Goal: Task Accomplishment & Management: Complete application form

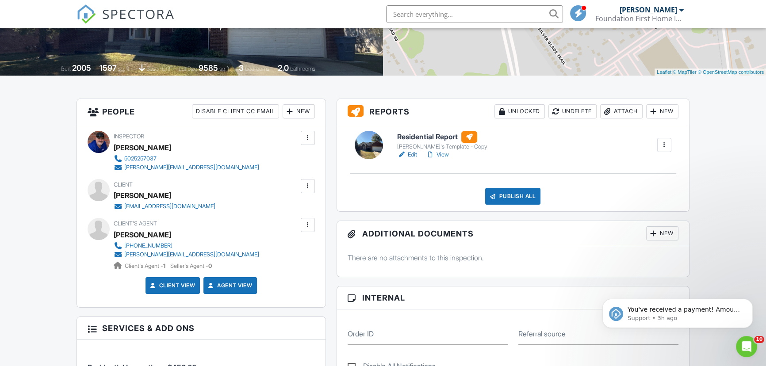
scroll to position [160, 0]
click at [308, 182] on div at bounding box center [307, 186] width 9 height 9
drag, startPoint x: 240, startPoint y: 211, endPoint x: 384, endPoint y: 214, distance: 143.7
click at [240, 211] on li "Edit" at bounding box center [260, 213] width 99 height 22
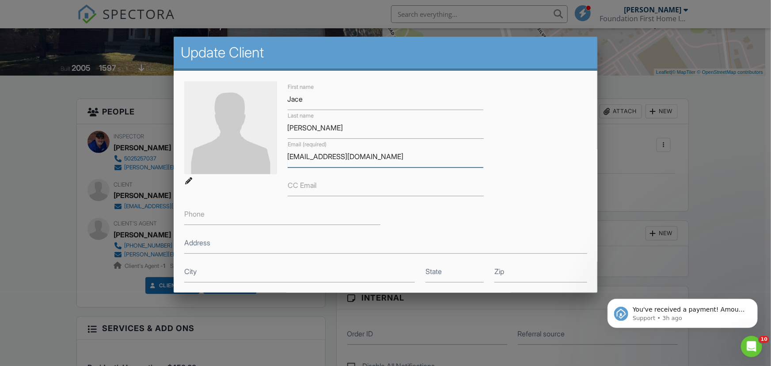
click at [383, 158] on input "jacestevens97@gmail.com" at bounding box center [386, 157] width 196 height 22
drag, startPoint x: 383, startPoint y: 158, endPoint x: 302, endPoint y: 153, distance: 81.0
click at [302, 153] on input "jacestevens97@gmail.com" at bounding box center [386, 157] width 196 height 22
click at [701, 186] on div at bounding box center [385, 184] width 771 height 457
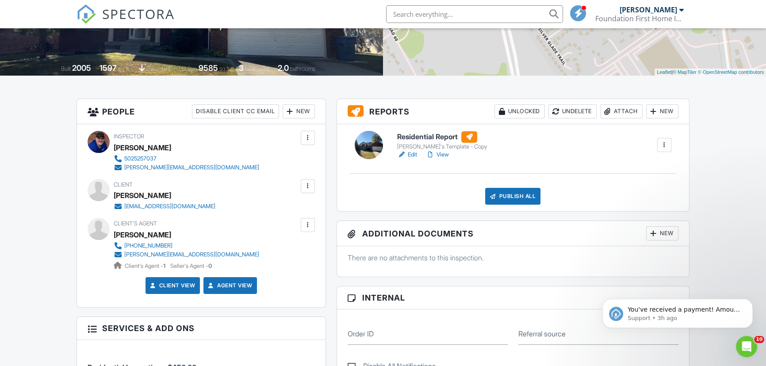
click at [309, 222] on div at bounding box center [307, 225] width 9 height 9
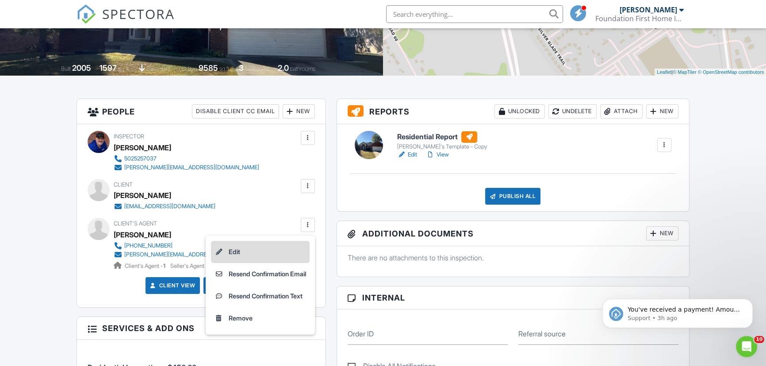
click at [247, 253] on li "Edit" at bounding box center [260, 252] width 99 height 22
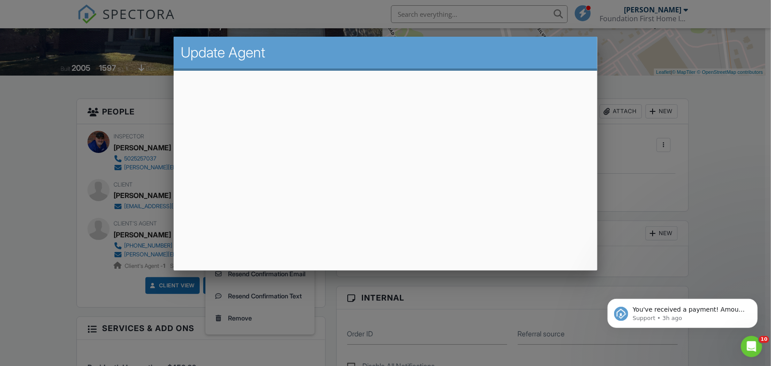
drag, startPoint x: 713, startPoint y: 177, endPoint x: 663, endPoint y: 109, distance: 84.7
click at [714, 177] on div at bounding box center [385, 184] width 771 height 457
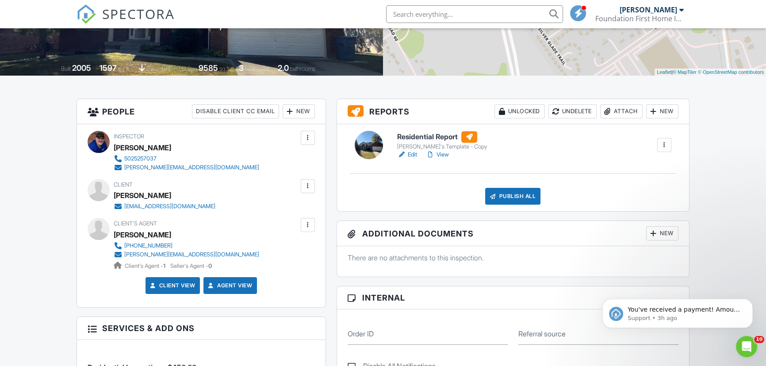
click at [456, 17] on input "text" at bounding box center [474, 14] width 177 height 18
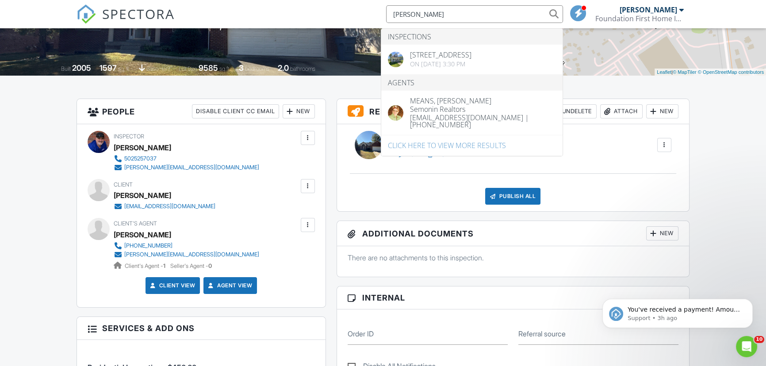
click at [427, 15] on input "randy" at bounding box center [474, 14] width 177 height 18
type input "r"
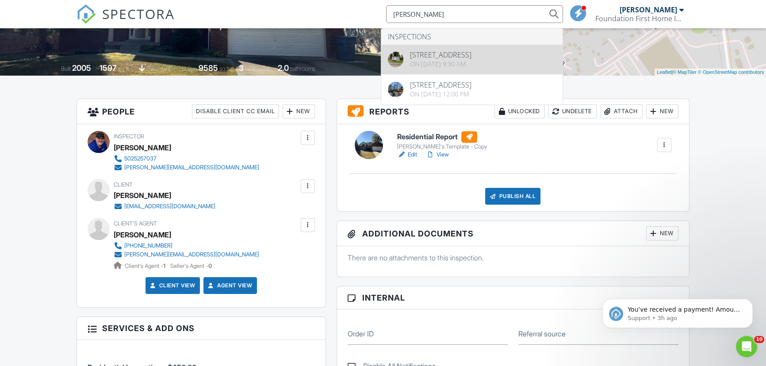
type input "chad F"
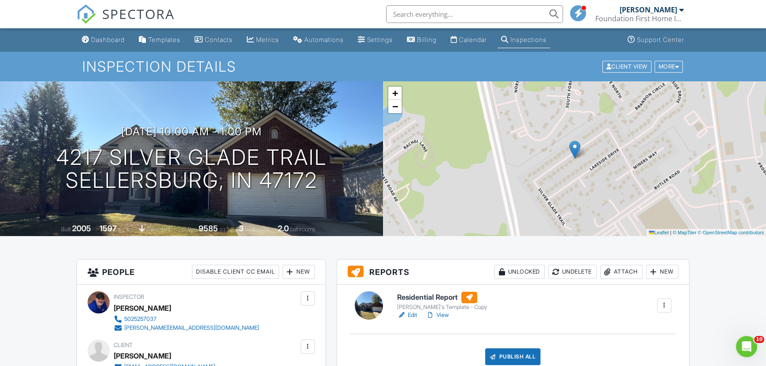
paste input "randy caudle <randycaudle58@yahoo.com>"
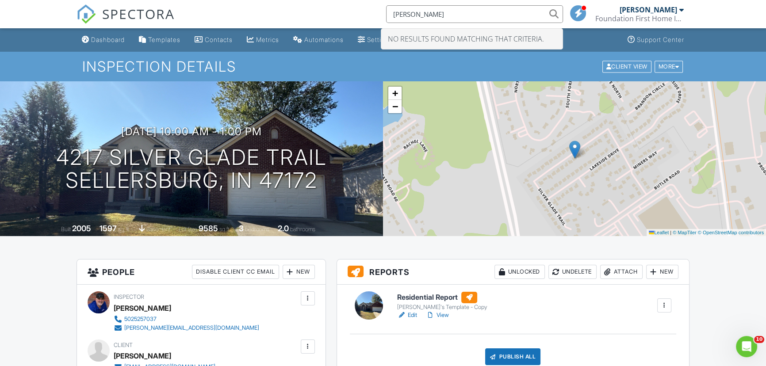
type input "randy caudle"
click at [110, 39] on div "Dashboard" at bounding box center [108, 40] width 34 height 8
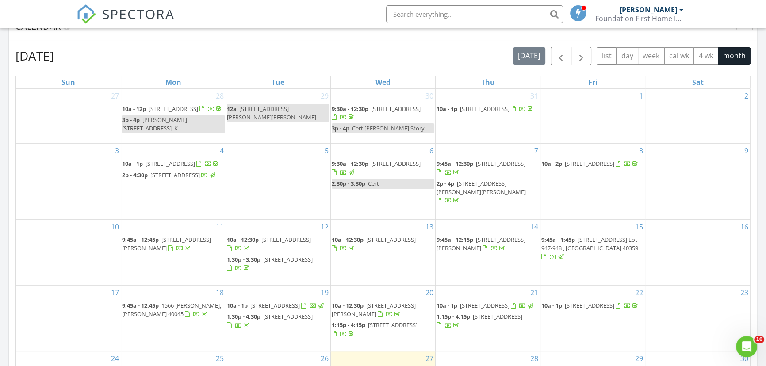
scroll to position [307, 0]
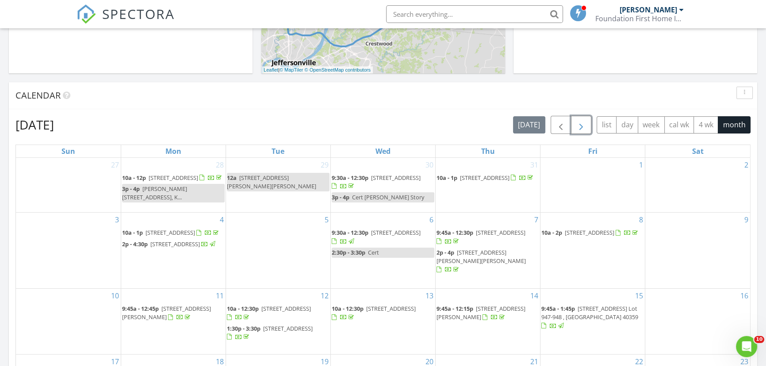
click at [583, 128] on span "button" at bounding box center [580, 125] width 11 height 11
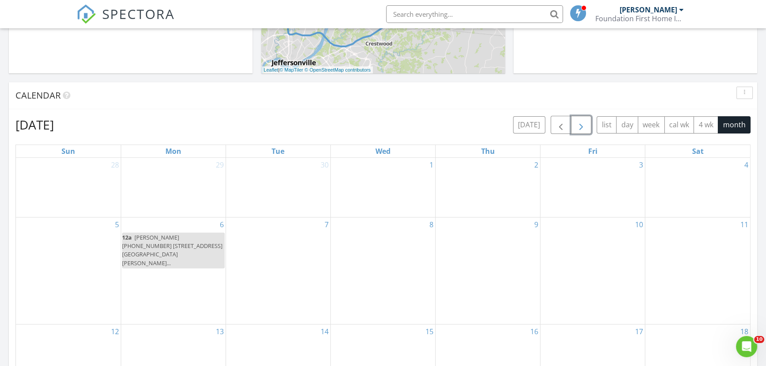
click at [502, 176] on div "2" at bounding box center [487, 187] width 104 height 59
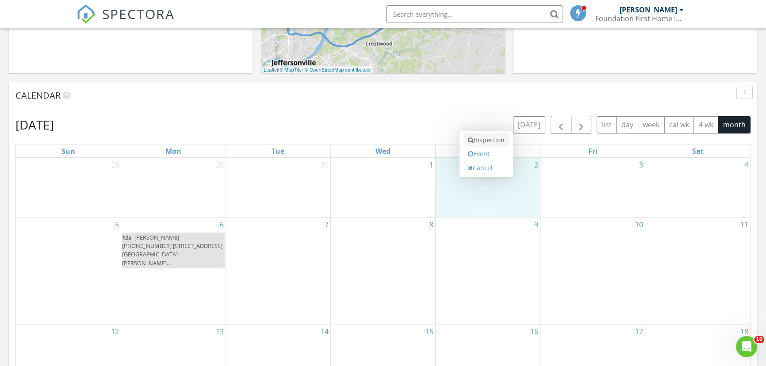
click at [486, 142] on link "Inspection" at bounding box center [486, 140] width 46 height 14
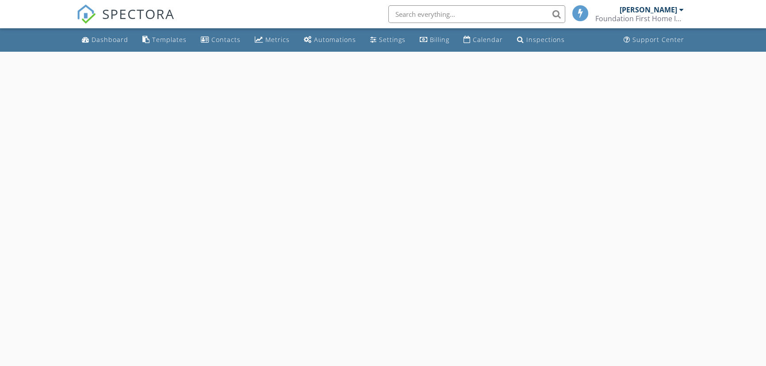
select select "9"
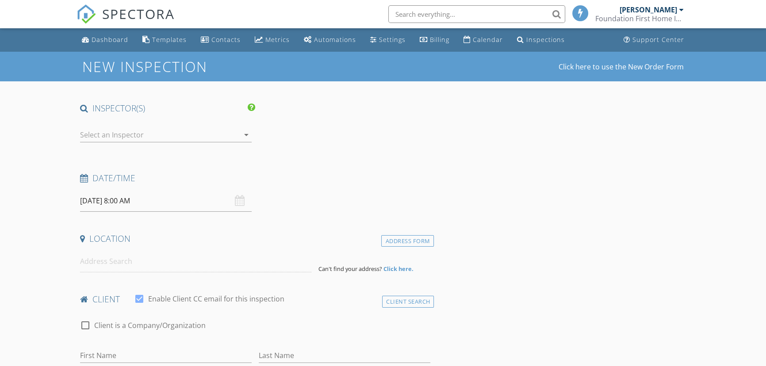
click at [151, 201] on input "[DATE] 8:00 AM" at bounding box center [165, 201] width 171 height 22
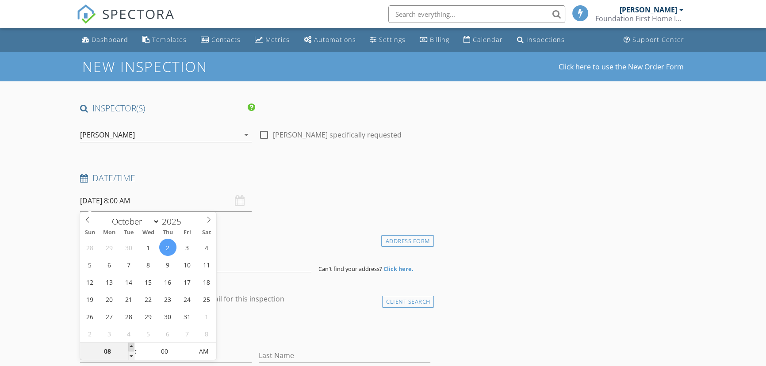
type input "09"
type input "[DATE] 9:00 AM"
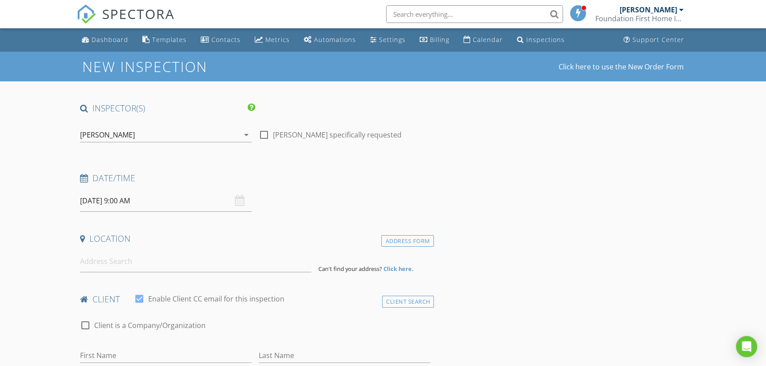
click at [165, 202] on input "10/02/2025 9:00 AM" at bounding box center [165, 201] width 171 height 22
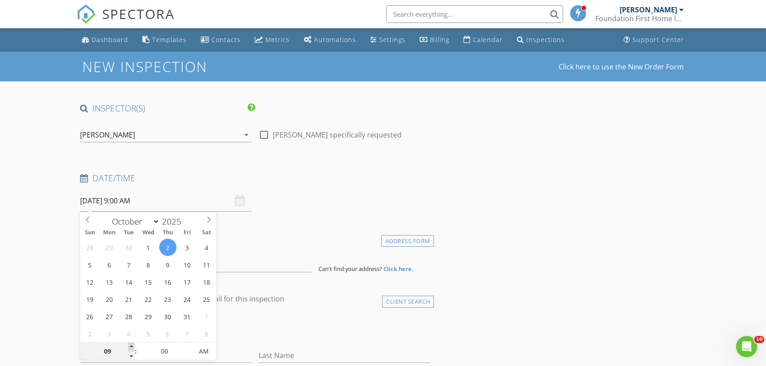
type input "10"
type input "10/02/2025 10:00 AM"
click at [133, 346] on span at bounding box center [131, 347] width 6 height 9
click at [390, 189] on div "Date/Time" at bounding box center [254, 181] width 357 height 18
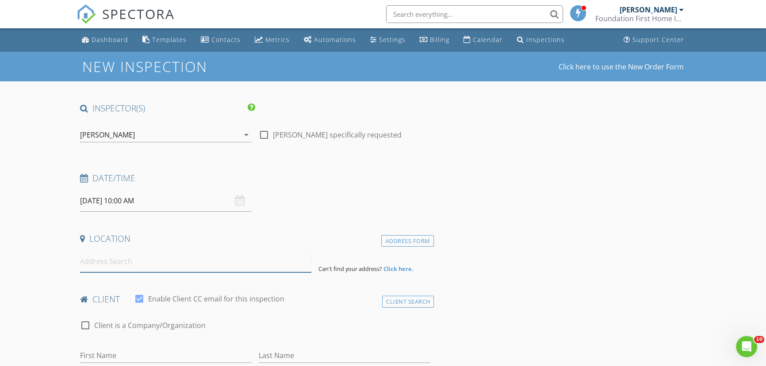
click at [155, 262] on input at bounding box center [195, 262] width 231 height 22
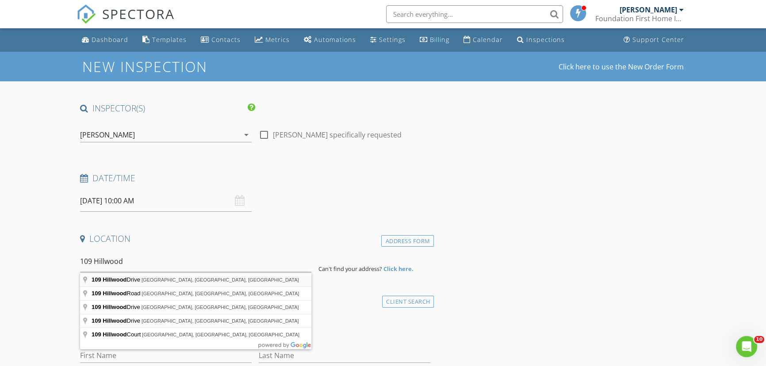
type input "109 Hillwood Drive, Milton, KY, USA"
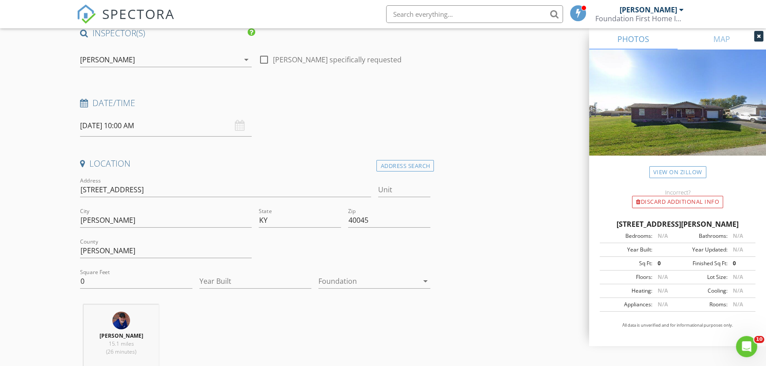
scroll to position [80, 0]
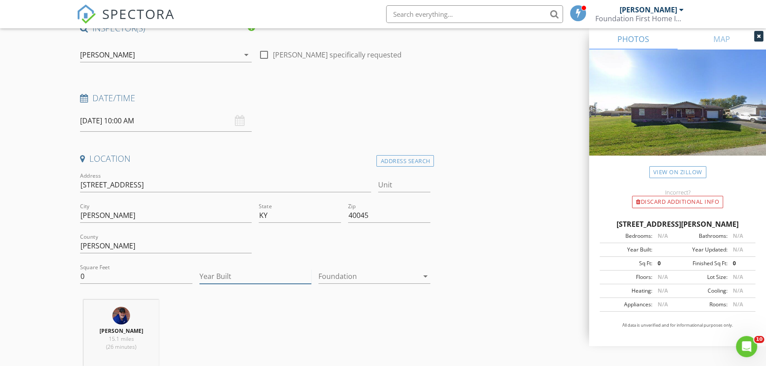
click at [232, 275] on input "Year Built" at bounding box center [255, 276] width 112 height 15
type input "1"
click at [134, 274] on input "0" at bounding box center [136, 276] width 112 height 15
type input "0"
type input "1160"
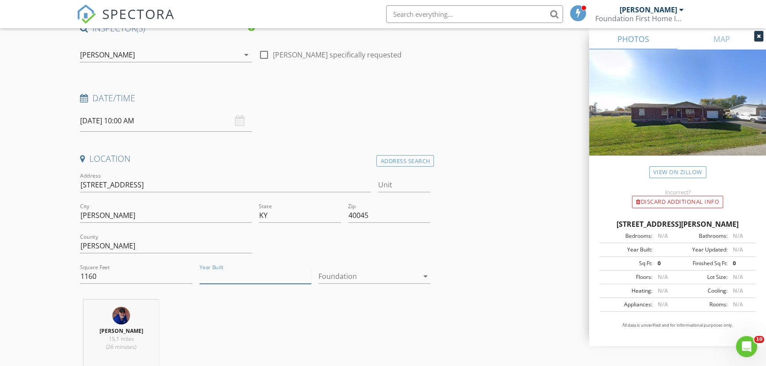
click at [238, 271] on input "Year Built" at bounding box center [255, 276] width 112 height 15
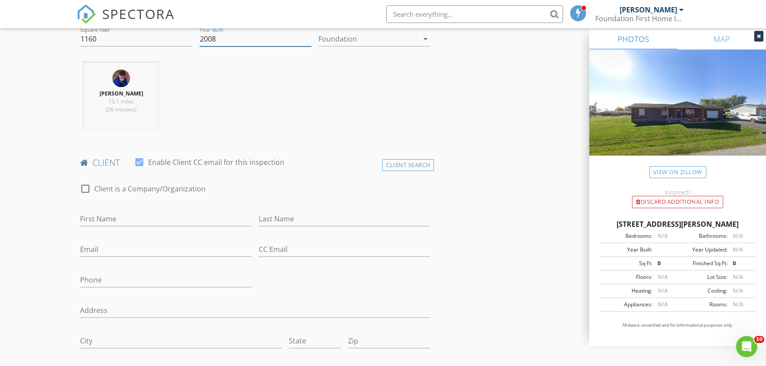
scroll to position [321, 0]
type input "2008"
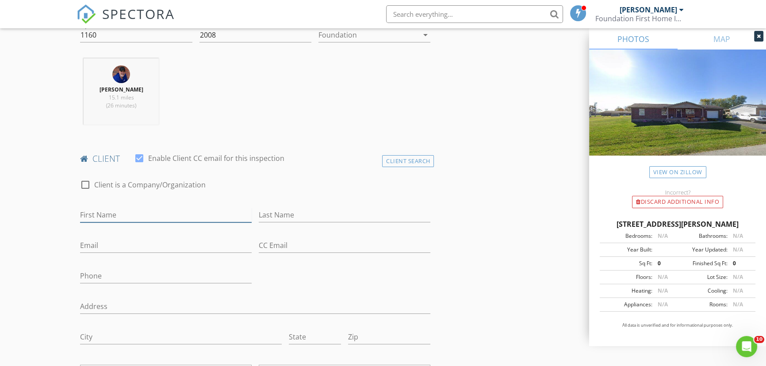
click at [138, 214] on input "First Name" at bounding box center [165, 215] width 171 height 15
type input "James"
type input "Mitchell"
click at [97, 244] on input "Email" at bounding box center [165, 245] width 171 height 15
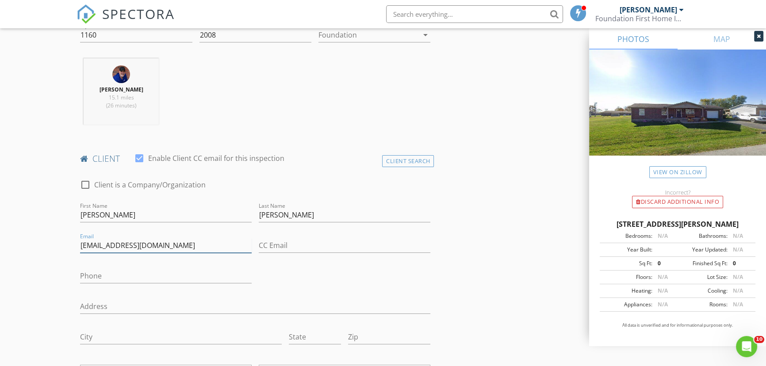
type input "1162trooper@gmail.com"
click at [168, 274] on input "Phone" at bounding box center [165, 276] width 171 height 15
type input "2"
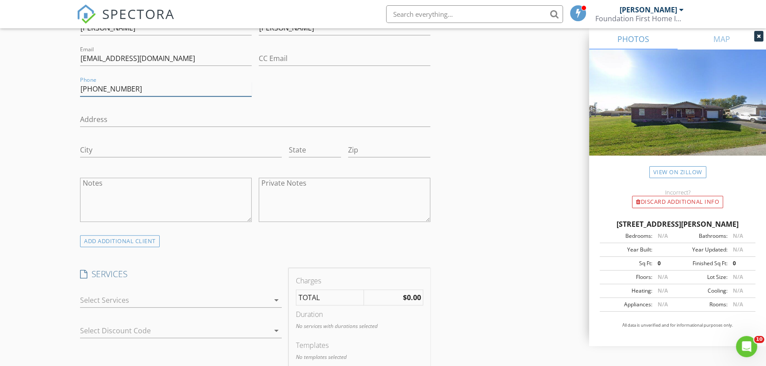
scroll to position [562, 0]
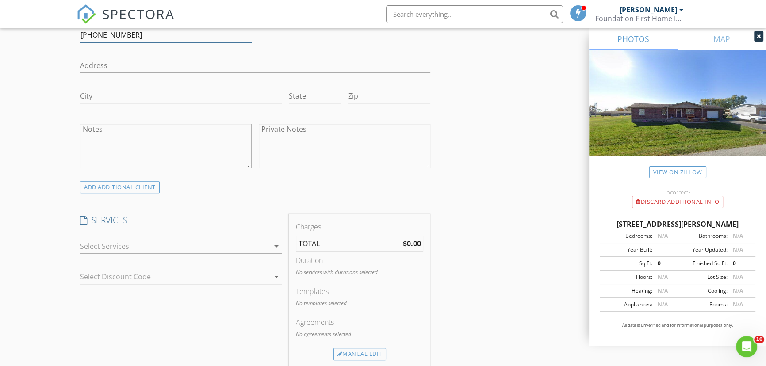
type input "502-379-1072"
click at [277, 245] on icon "arrow_drop_down" at bounding box center [276, 246] width 11 height 11
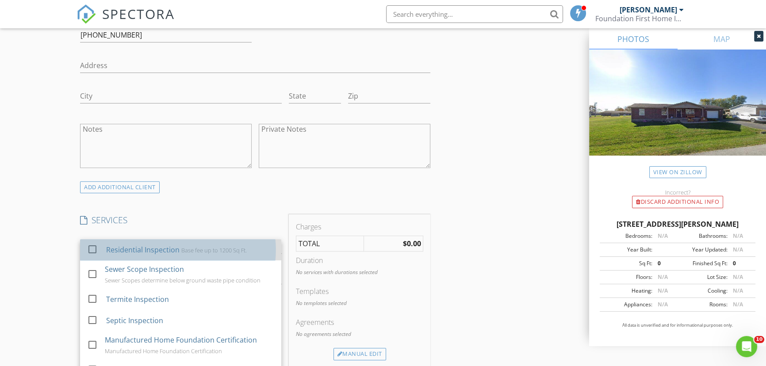
click at [92, 255] on div at bounding box center [94, 257] width 14 height 5
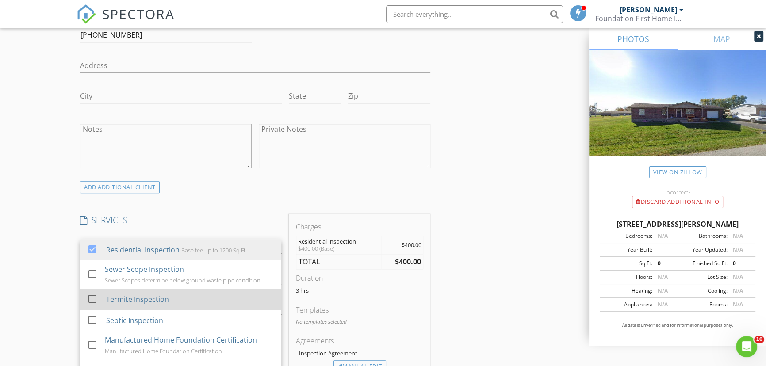
click at [92, 298] on div at bounding box center [92, 298] width 15 height 15
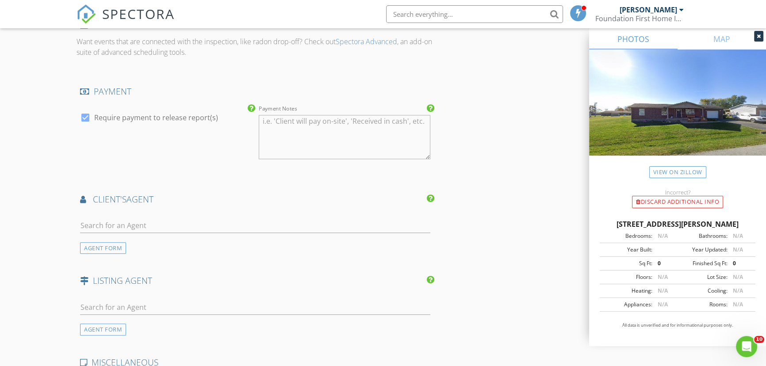
scroll to position [964, 0]
click at [153, 223] on input "text" at bounding box center [255, 224] width 350 height 15
type input "justin"
click at [124, 240] on div "Justin Clifford" at bounding box center [141, 240] width 72 height 11
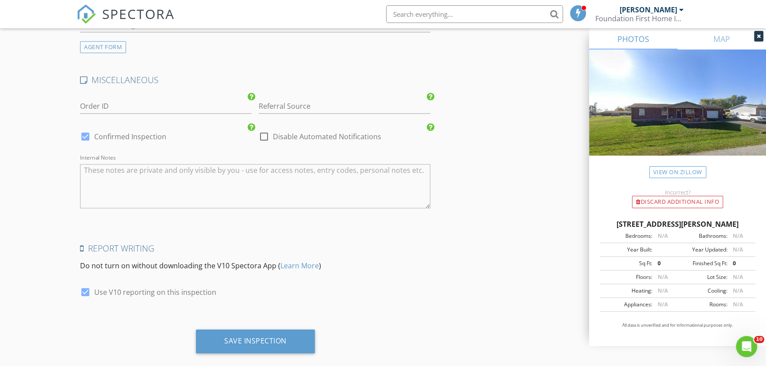
scroll to position [1459, 0]
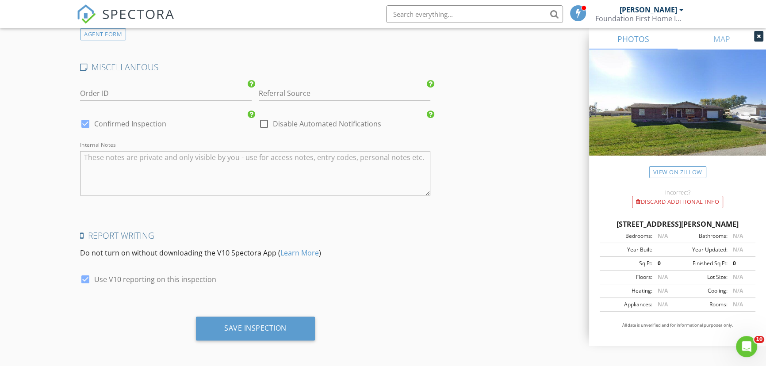
drag, startPoint x: 283, startPoint y: 321, endPoint x: 305, endPoint y: 320, distance: 22.6
click at [283, 324] on div "Save Inspection" at bounding box center [255, 328] width 62 height 9
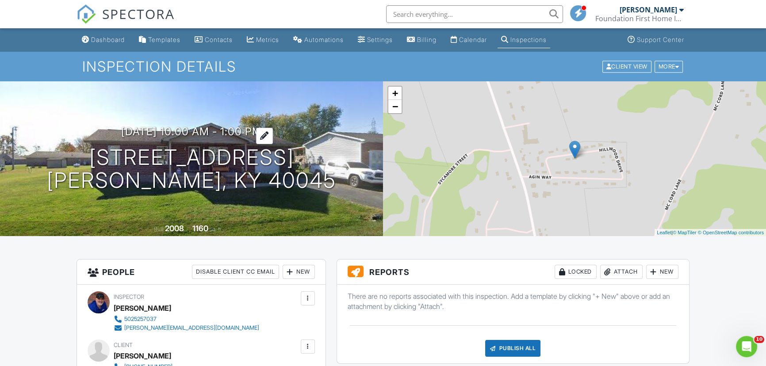
click at [160, 135] on h3 "10/02/2025 10:00 am - 1:00 pm" at bounding box center [191, 132] width 141 height 12
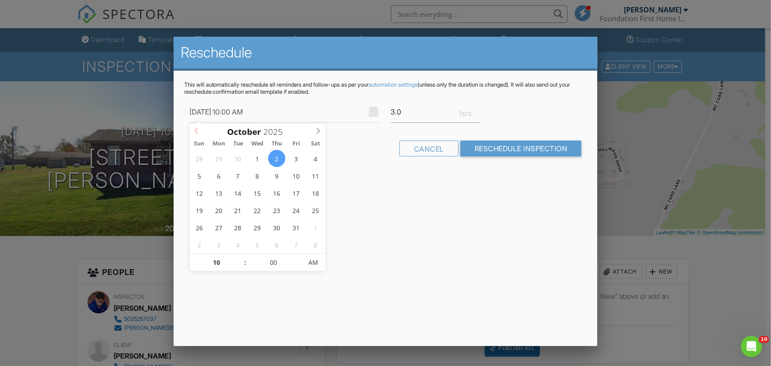
click at [197, 127] on span at bounding box center [197, 129] width 15 height 12
type input "[DATE] 10:00 AM"
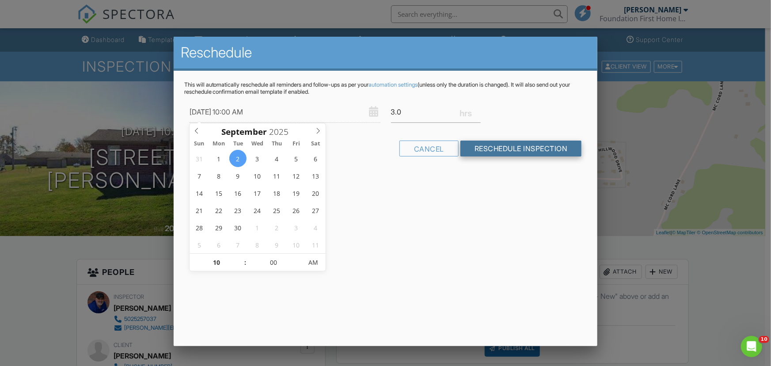
click at [536, 149] on input "Reschedule Inspection" at bounding box center [522, 149] width 122 height 16
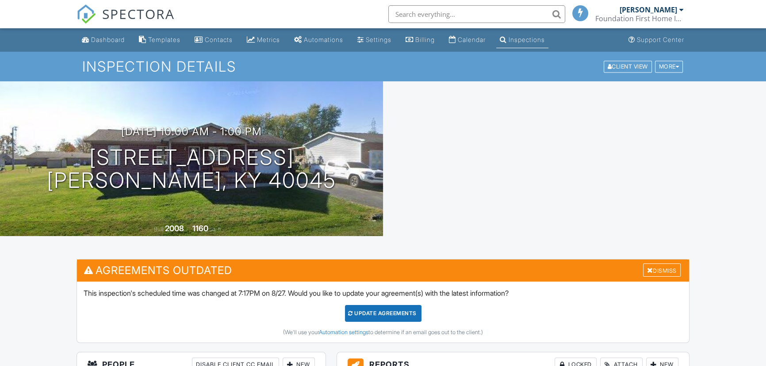
click at [400, 314] on div "Update Agreements" at bounding box center [383, 313] width 76 height 17
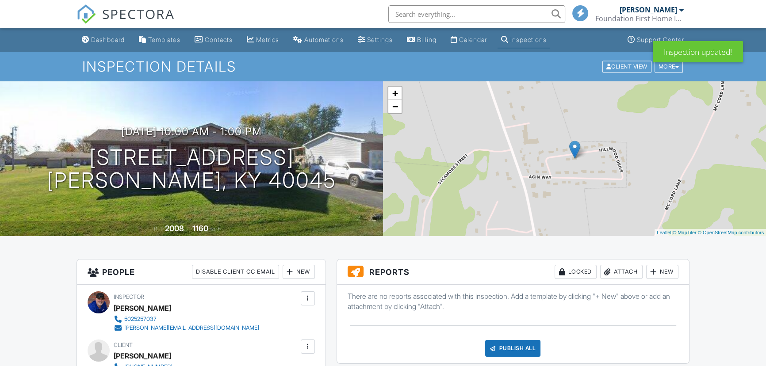
click at [653, 270] on div at bounding box center [653, 271] width 9 height 9
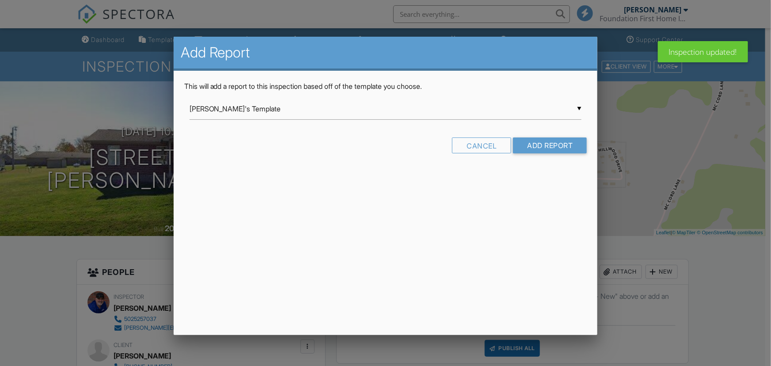
click at [580, 109] on input "[PERSON_NAME]'s Template" at bounding box center [386, 109] width 393 height 22
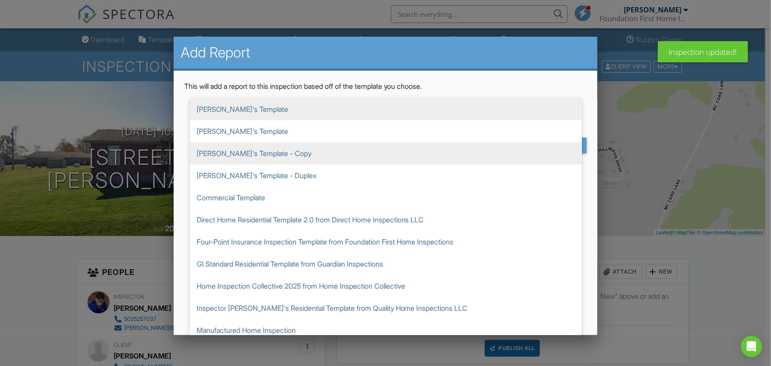
click at [270, 156] on span "[PERSON_NAME]'s Template - Copy" at bounding box center [386, 153] width 393 height 22
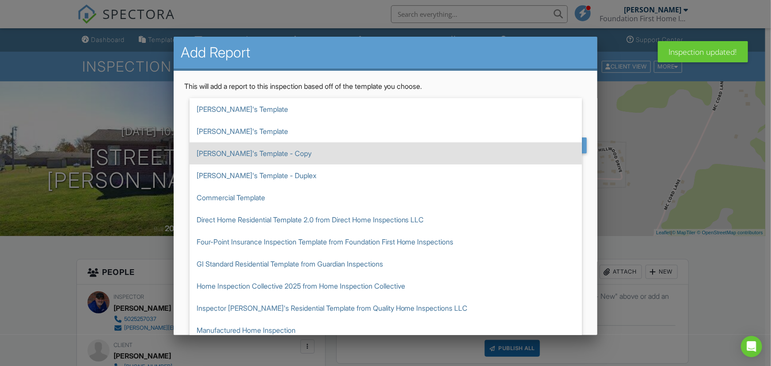
type input "[PERSON_NAME]'s Template - Copy"
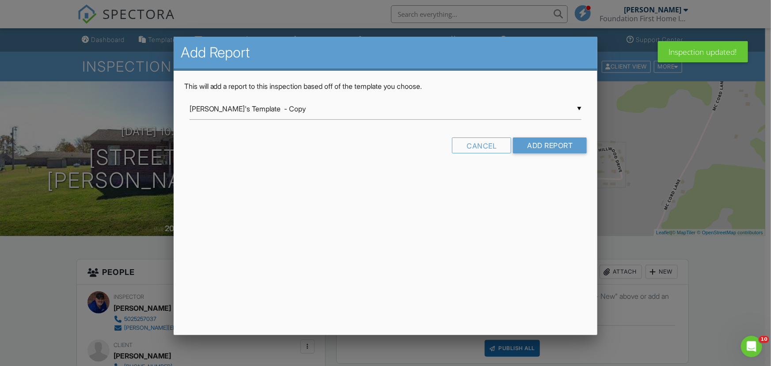
click at [530, 153] on div "Cancel Add Report" at bounding box center [385, 148] width 403 height 23
click at [527, 146] on input "Add Report" at bounding box center [550, 145] width 74 height 16
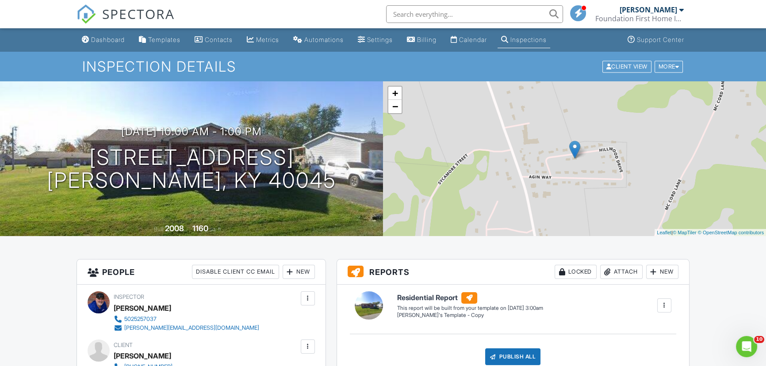
click at [104, 37] on div "Dashboard" at bounding box center [108, 40] width 34 height 8
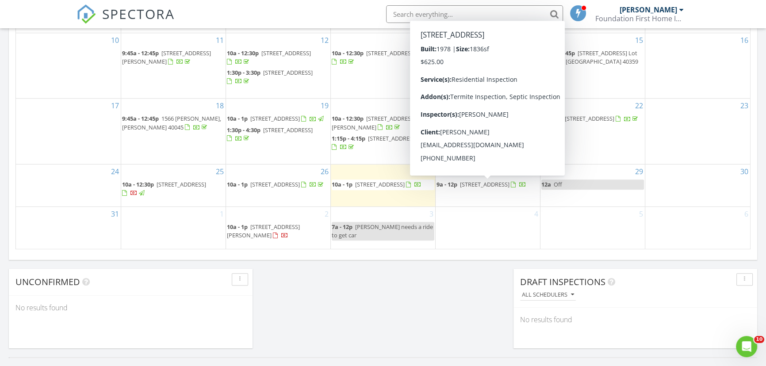
click at [499, 189] on span "9a - 12p 117 N Ridge Dr, Bedford 40006" at bounding box center [481, 184] width 90 height 9
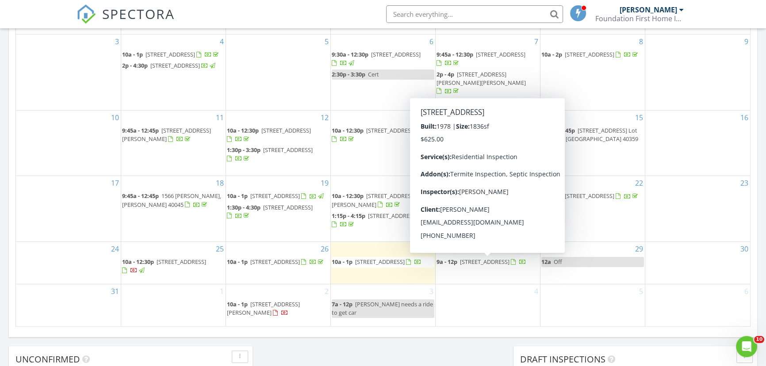
click at [512, 267] on link "9a - 12p [STREET_ADDRESS]" at bounding box center [487, 262] width 103 height 11
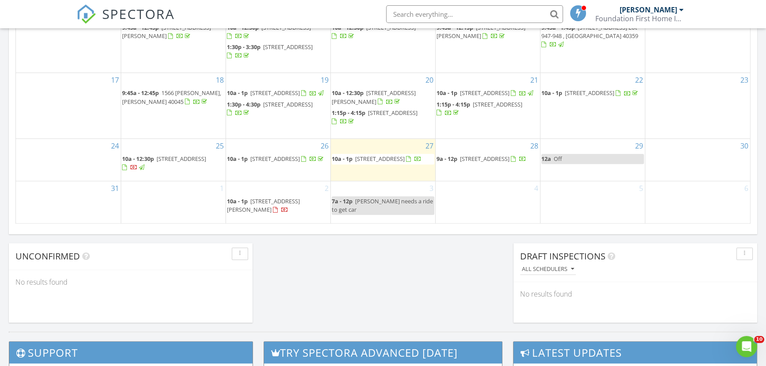
scroll to position [562, 0]
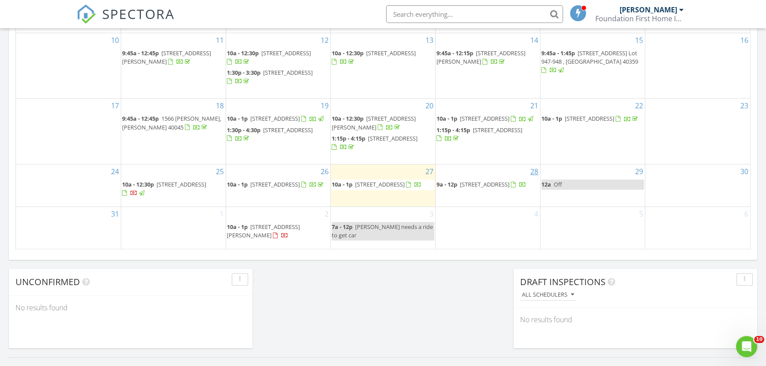
click at [535, 170] on link "28" at bounding box center [533, 171] width 11 height 14
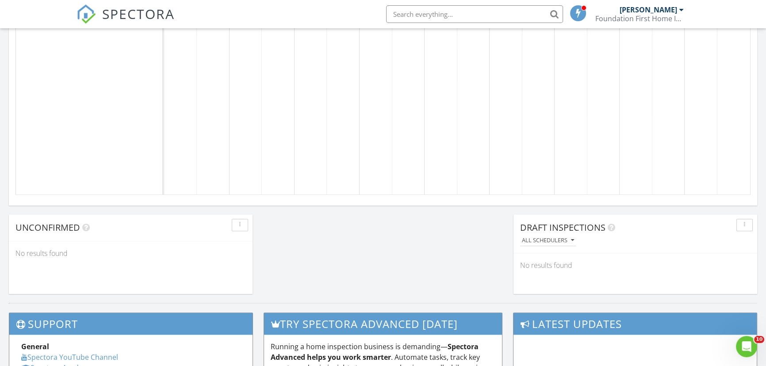
scroll to position [602, 0]
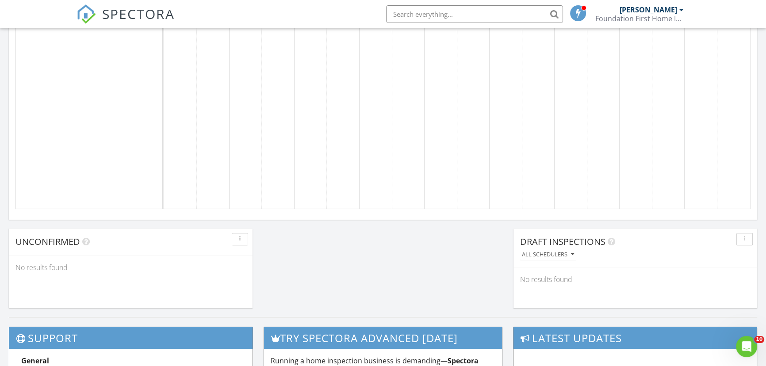
click at [237, 240] on div "button" at bounding box center [240, 239] width 8 height 6
click at [747, 238] on div "button" at bounding box center [744, 239] width 8 height 6
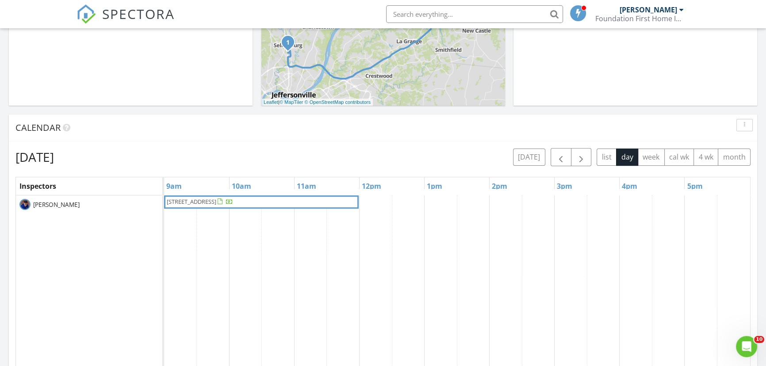
scroll to position [281, 0]
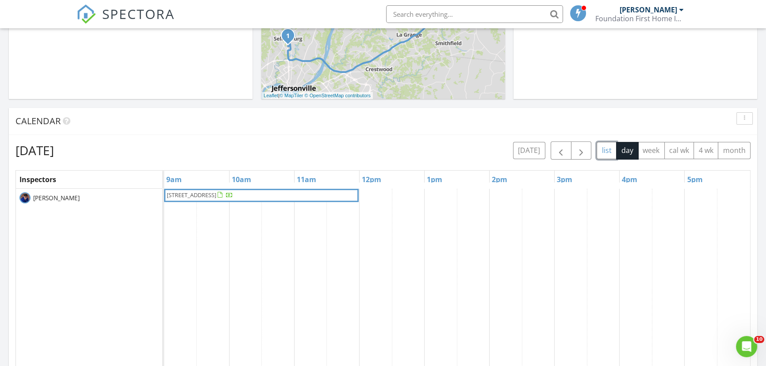
click at [604, 152] on button "list" at bounding box center [606, 150] width 20 height 17
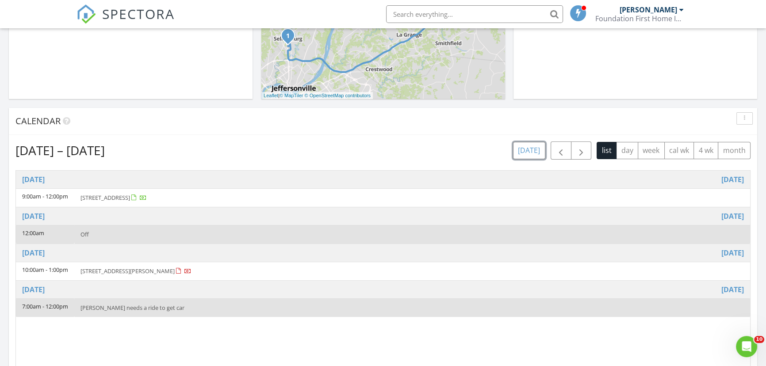
click at [533, 152] on button "today" at bounding box center [529, 150] width 32 height 17
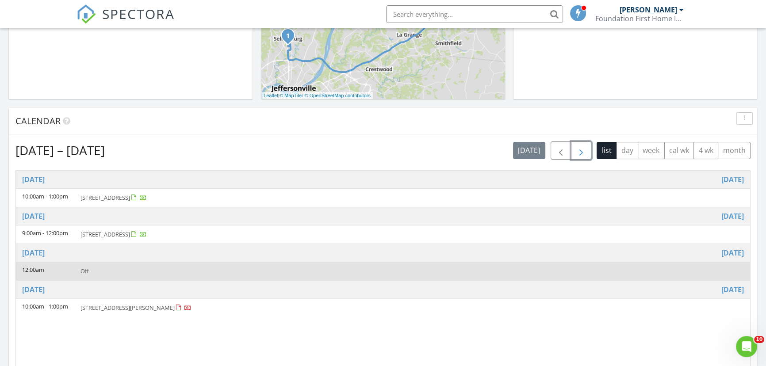
click at [577, 154] on span "button" at bounding box center [580, 150] width 11 height 11
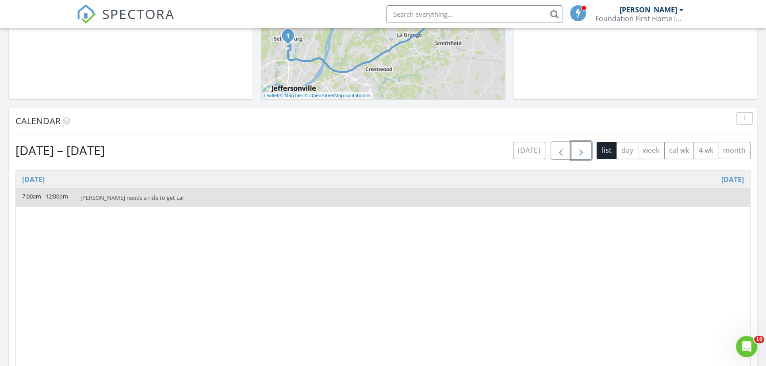
click at [579, 150] on span "button" at bounding box center [580, 150] width 11 height 11
click at [561, 147] on span "button" at bounding box center [560, 150] width 11 height 11
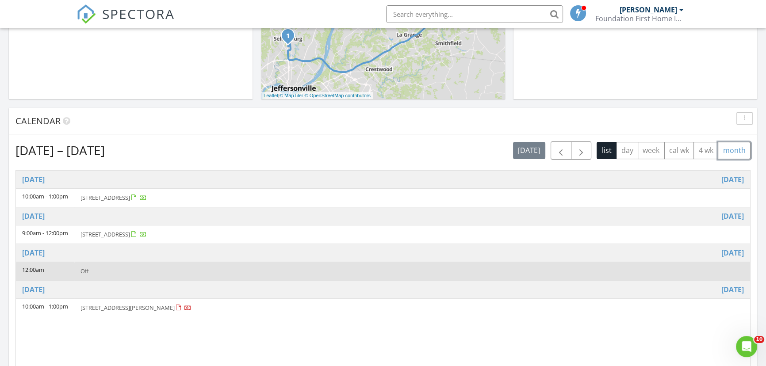
click at [729, 149] on button "month" at bounding box center [733, 150] width 33 height 17
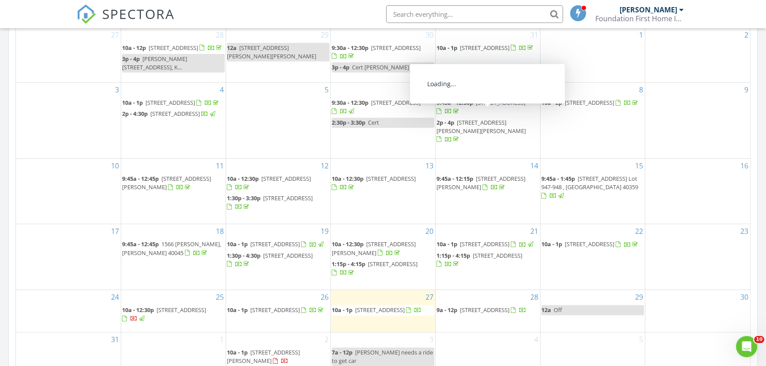
scroll to position [482, 0]
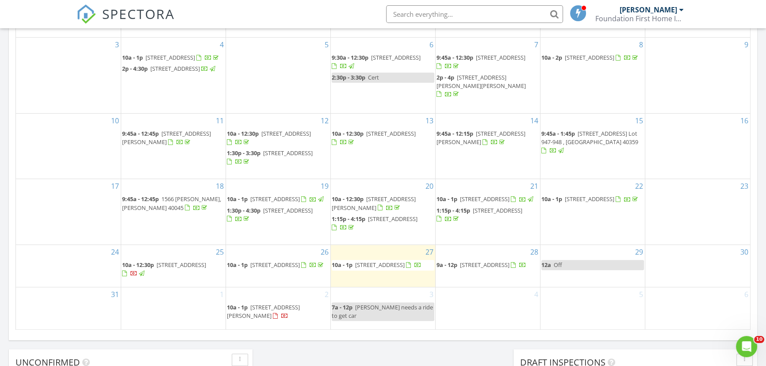
click at [491, 301] on div "4" at bounding box center [487, 308] width 104 height 42
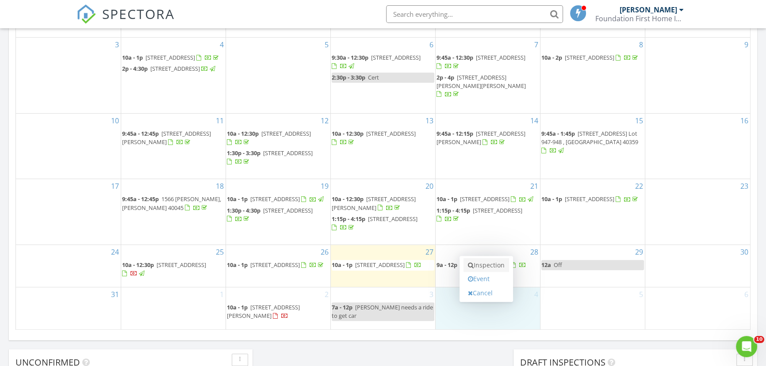
click at [491, 267] on link "Inspection" at bounding box center [486, 265] width 46 height 14
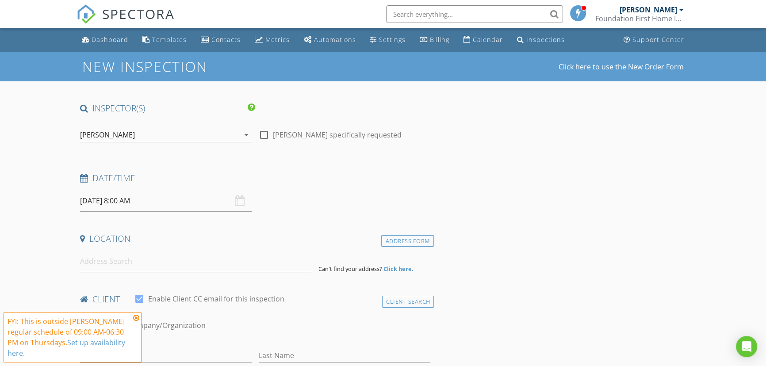
click at [119, 197] on input "[DATE] 8:00 AM" at bounding box center [165, 201] width 171 height 22
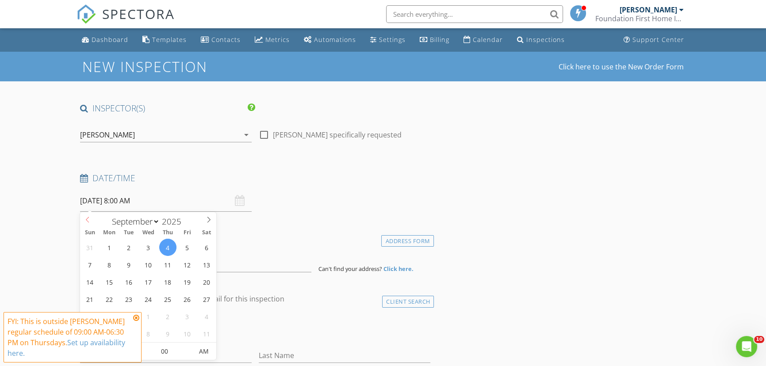
select select "7"
click at [86, 221] on icon at bounding box center [87, 220] width 6 height 6
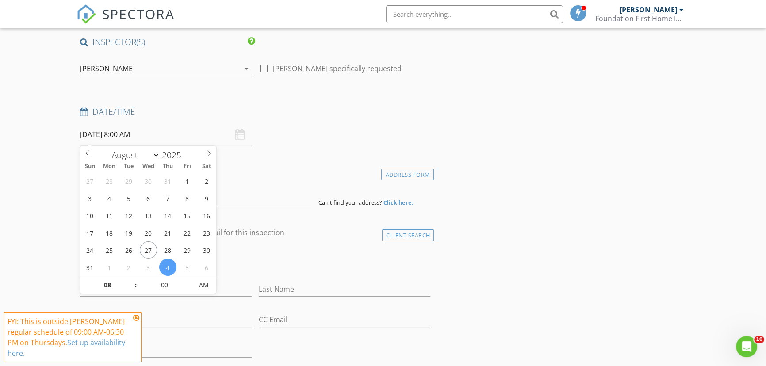
scroll to position [80, 0]
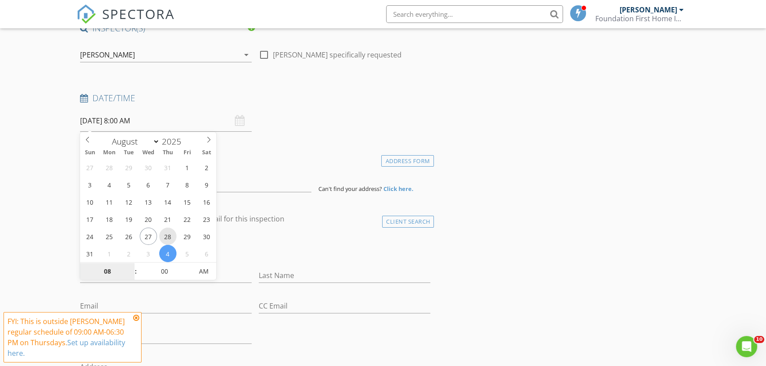
type input "[DATE] 8:00 AM"
type input "09"
type input "[DATE] 9:00 AM"
click at [129, 264] on span at bounding box center [131, 267] width 6 height 9
type input "10"
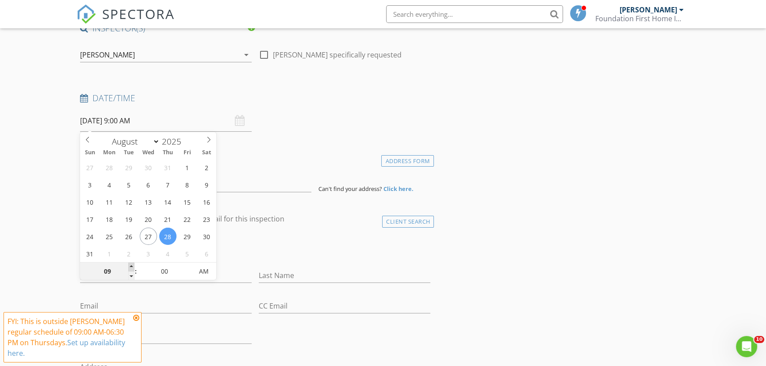
type input "[DATE] 10:00 AM"
click at [129, 264] on span at bounding box center [131, 267] width 6 height 9
type input "11"
type input "[DATE] 11:00 AM"
click at [129, 264] on span at bounding box center [131, 267] width 6 height 9
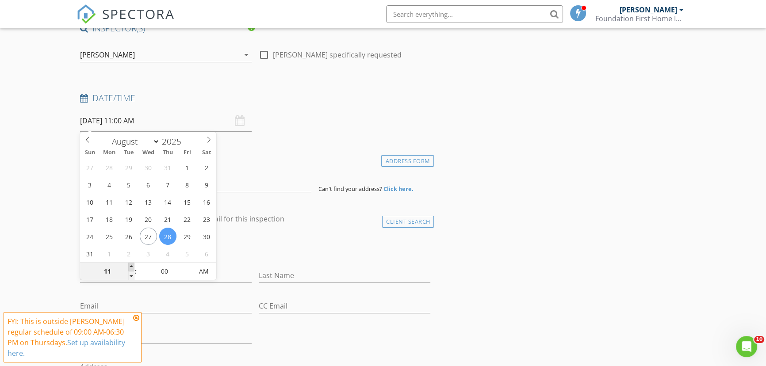
type input "12"
type input "[DATE] 12:00 PM"
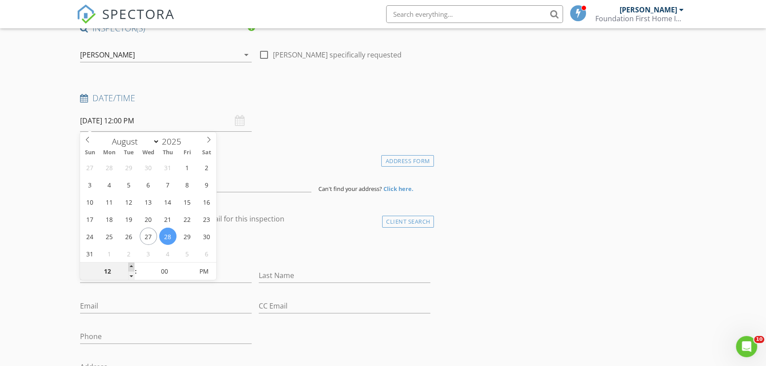
click at [129, 264] on span at bounding box center [131, 267] width 6 height 9
type input "01"
type input "[DATE] 1:00 PM"
click at [129, 264] on span at bounding box center [131, 267] width 6 height 9
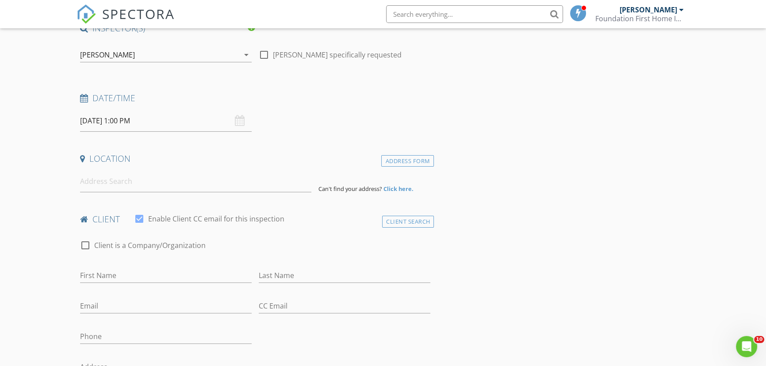
click at [175, 187] on input at bounding box center [195, 182] width 231 height 22
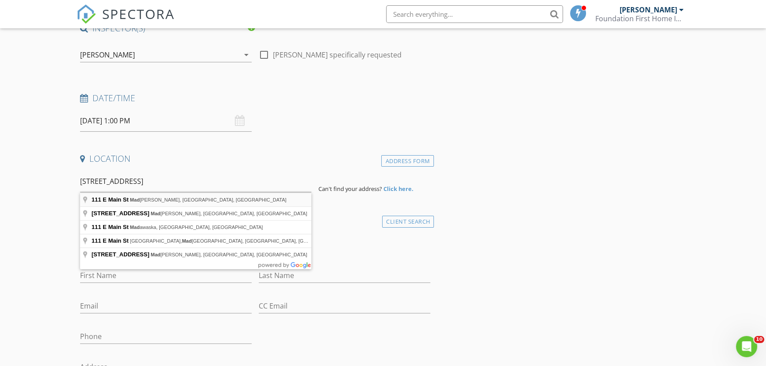
type input "[STREET_ADDRESS]"
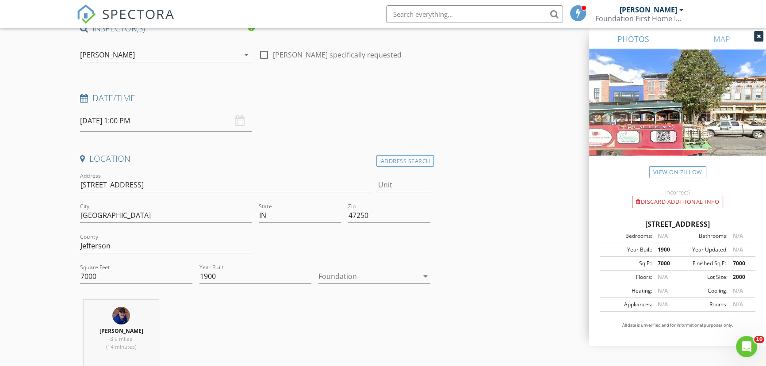
click at [422, 276] on icon "arrow_drop_down" at bounding box center [424, 276] width 11 height 11
click at [368, 299] on div "Basement" at bounding box center [374, 300] width 98 height 11
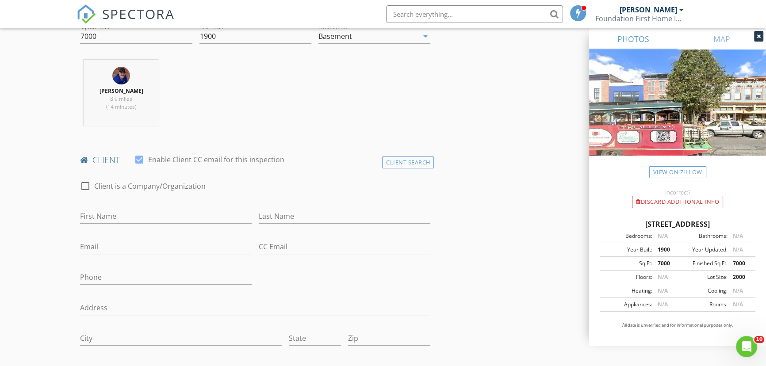
scroll to position [321, 0]
click at [202, 217] on input "First Name" at bounding box center [165, 215] width 171 height 15
type input "C"
paste input "[PERSON_NAME] & [PERSON_NAME]"
type input "[PERSON_NAME] & [PERSON_NAME]"
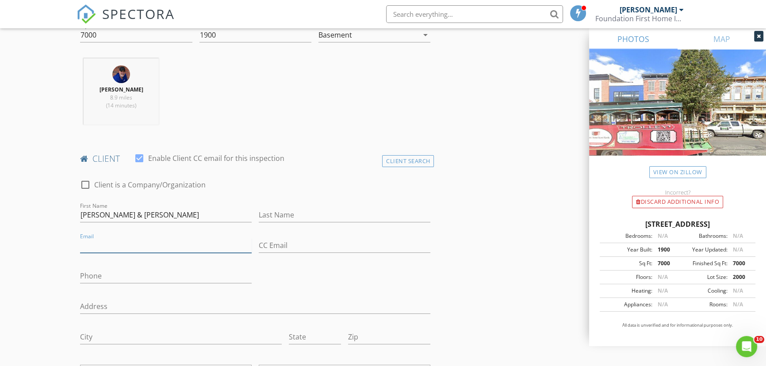
paste input "[EMAIL_ADDRESS][DOMAIN_NAME]"
type input "[EMAIL_ADDRESS][DOMAIN_NAME]"
paste input "Fife"
type input "Fife"
paste input "[PHONE_NUMBER]"
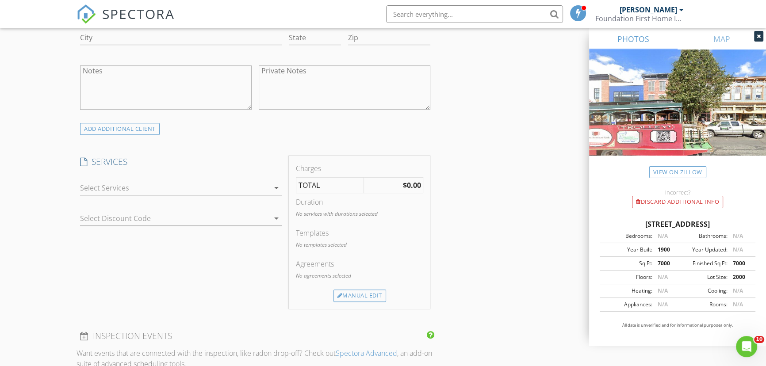
scroll to position [643, 0]
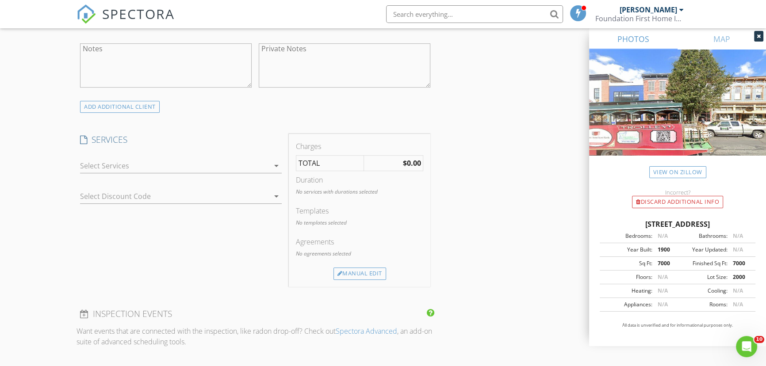
type input "[PHONE_NUMBER]"
click at [280, 165] on icon "arrow_drop_down" at bounding box center [276, 165] width 11 height 11
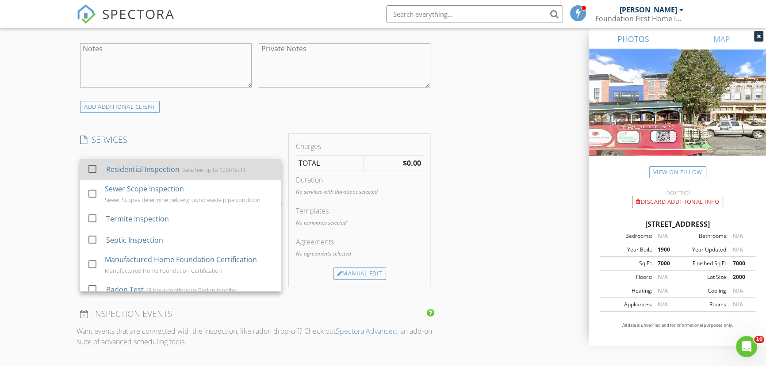
click at [88, 166] on div at bounding box center [92, 168] width 15 height 15
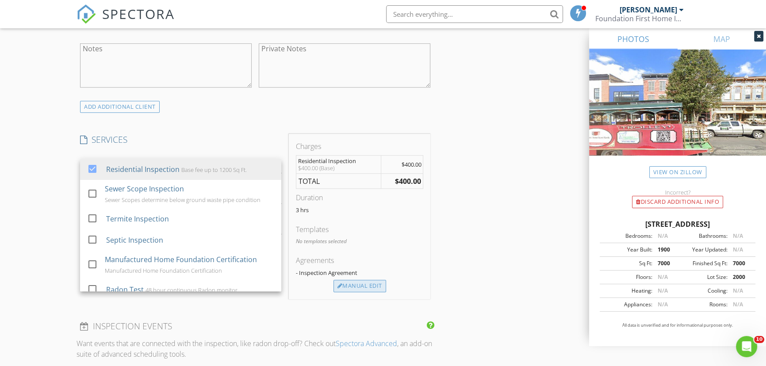
click at [367, 286] on div "Manual Edit" at bounding box center [359, 286] width 53 height 12
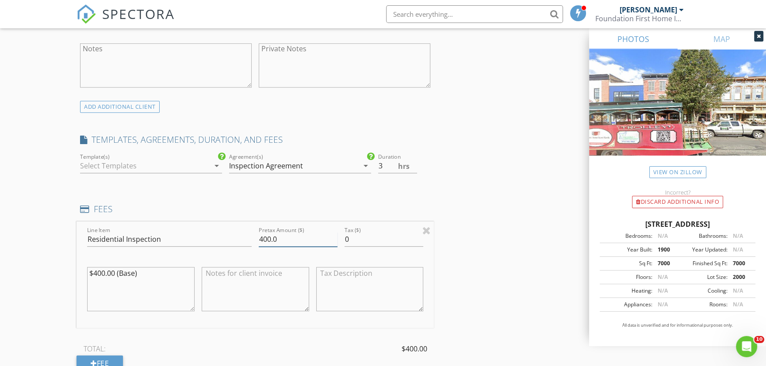
click at [281, 240] on input "400.0" at bounding box center [298, 239] width 79 height 15
type input "4"
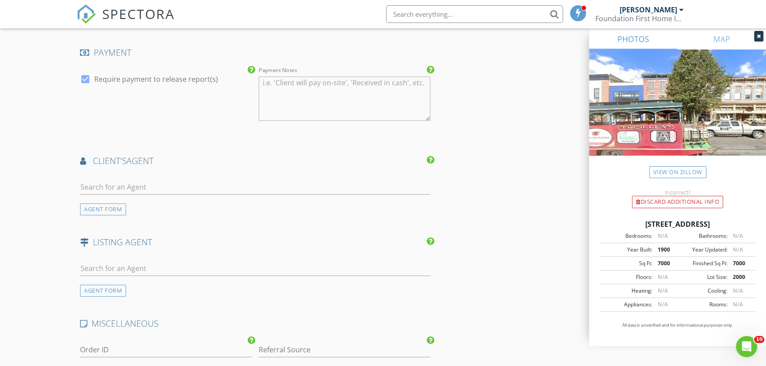
scroll to position [1085, 0]
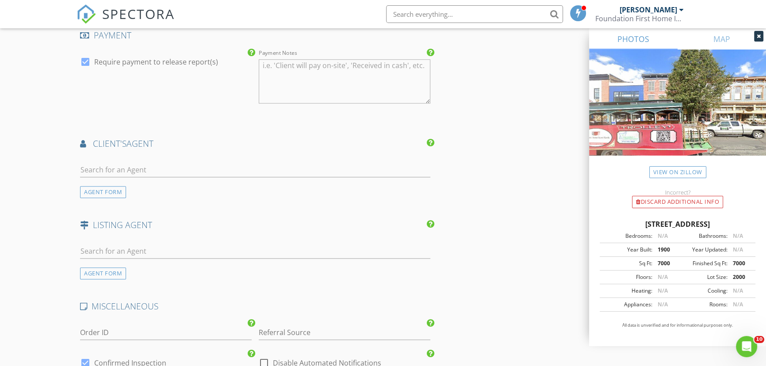
type input "525.00"
click at [181, 163] on input "text" at bounding box center [255, 170] width 350 height 15
type input "austin"
click at [276, 186] on li "Austin Ketcham Jim Pruett Group/eXp Realty" at bounding box center [254, 189] width 349 height 25
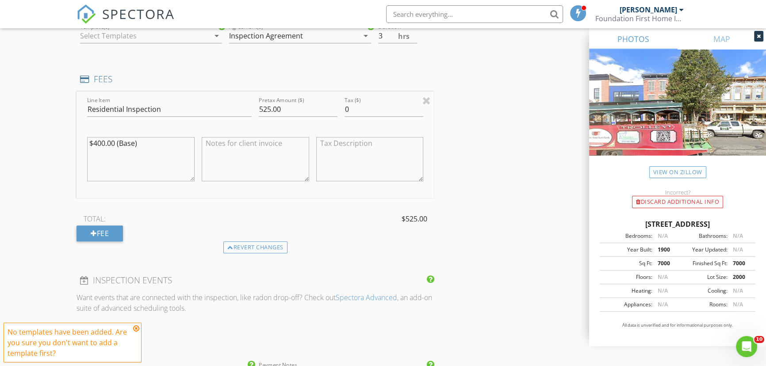
scroll to position [681, 0]
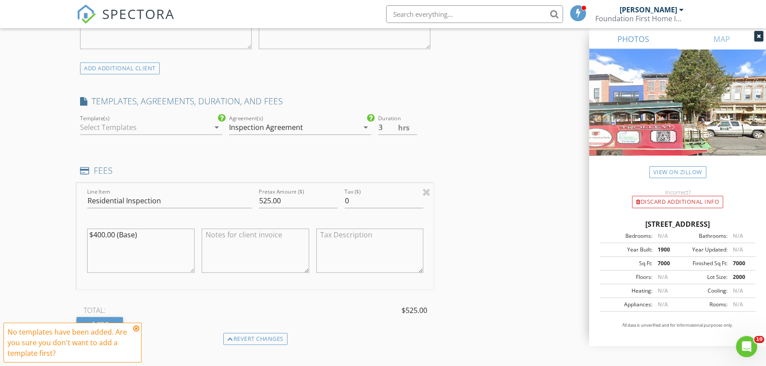
click at [214, 127] on icon "arrow_drop_down" at bounding box center [216, 127] width 11 height 11
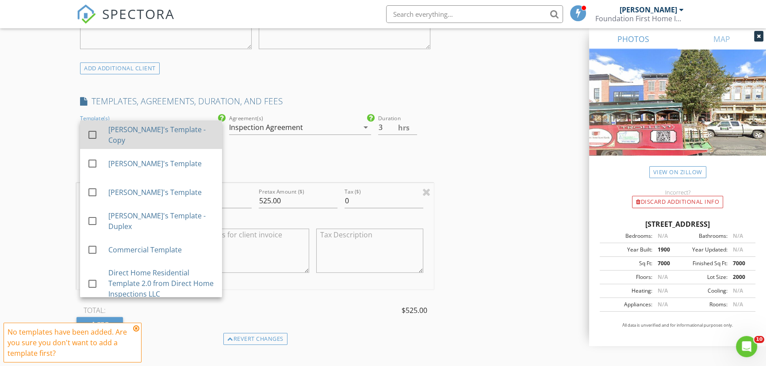
click at [96, 131] on div at bounding box center [92, 134] width 15 height 15
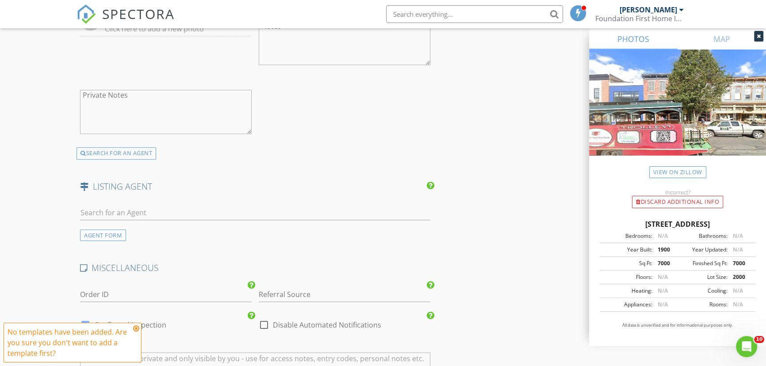
scroll to position [1525, 0]
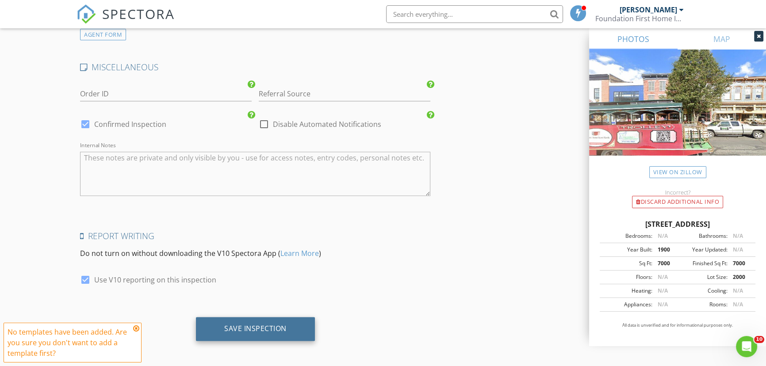
click at [292, 327] on div "Save Inspection" at bounding box center [255, 329] width 119 height 24
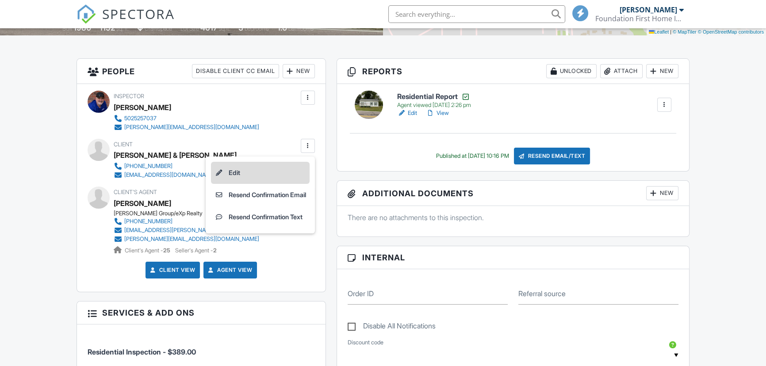
click at [242, 169] on li "Edit" at bounding box center [260, 173] width 99 height 22
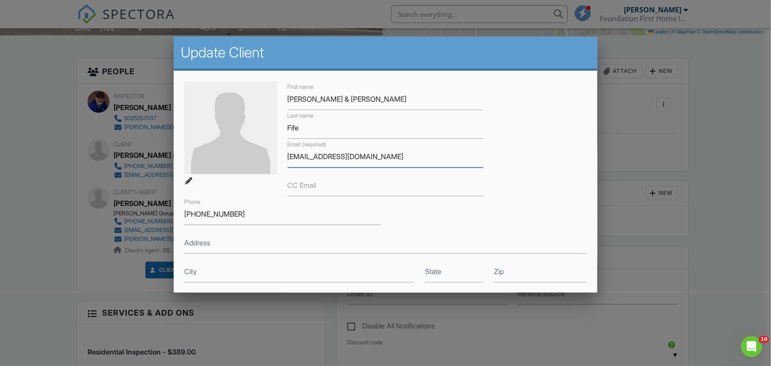
click at [382, 155] on input "[EMAIL_ADDRESS][DOMAIN_NAME]" at bounding box center [386, 157] width 196 height 22
drag, startPoint x: 367, startPoint y: 158, endPoint x: 285, endPoint y: 156, distance: 82.7
click at [285, 156] on div "Email (required) chadlyfife@gmail.com" at bounding box center [385, 153] width 207 height 29
click at [353, 124] on input "Fife" at bounding box center [386, 128] width 196 height 22
drag, startPoint x: 301, startPoint y: 128, endPoint x: 279, endPoint y: 124, distance: 21.5
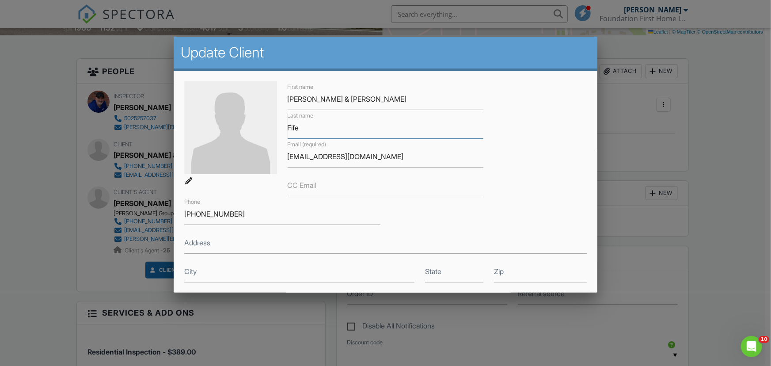
click at [279, 124] on div "First name Chad & Alison Last name Fife Email (required) chadlyfife@gmail.com C…" at bounding box center [386, 181] width 414 height 201
drag, startPoint x: 243, startPoint y: 213, endPoint x: 182, endPoint y: 215, distance: 60.6
click at [182, 215] on div "Phone 317-345-3088" at bounding box center [282, 210] width 207 height 29
